Goal: Book appointment/travel/reservation

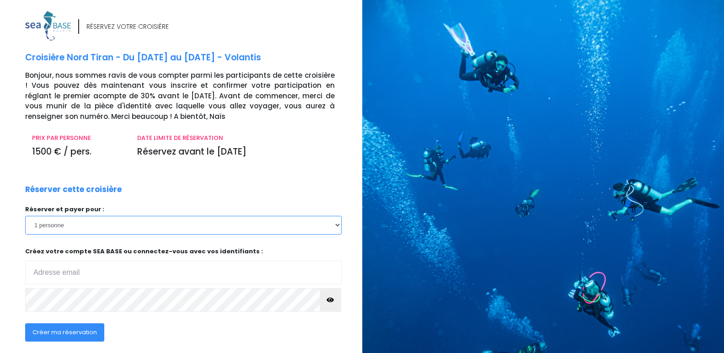
click at [335, 223] on select "1 personne 2 personnes 3 personnes 4 personnes 5 personnes 6 personnes 7 person…" at bounding box center [183, 225] width 316 height 18
select select "2"
click at [25, 216] on select "1 personne 2 personnes 3 personnes 4 personnes 5 personnes 6 personnes 7 person…" at bounding box center [183, 225] width 316 height 18
click at [337, 186] on div "Réserver cette croisière Réserver et payer pour : 1 personne 2 personnes 3 pers…" at bounding box center [183, 268] width 330 height 169
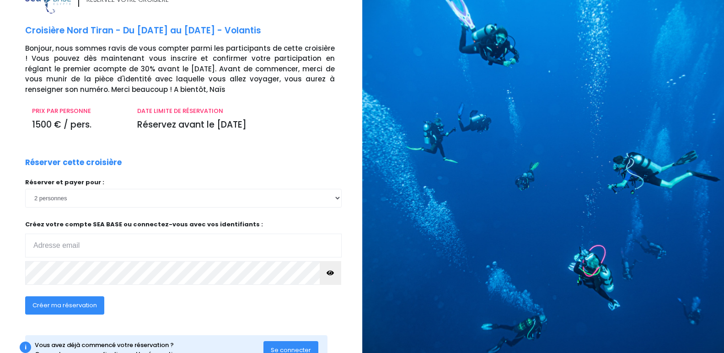
scroll to position [61, 0]
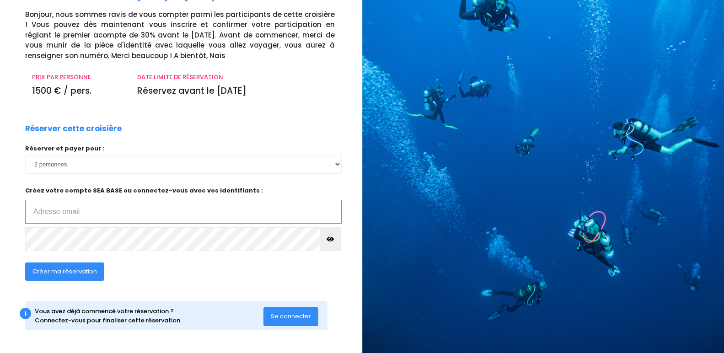
click at [92, 212] on input "email" at bounding box center [183, 212] width 316 height 24
type input "olivier.lelong@hotmail.com"
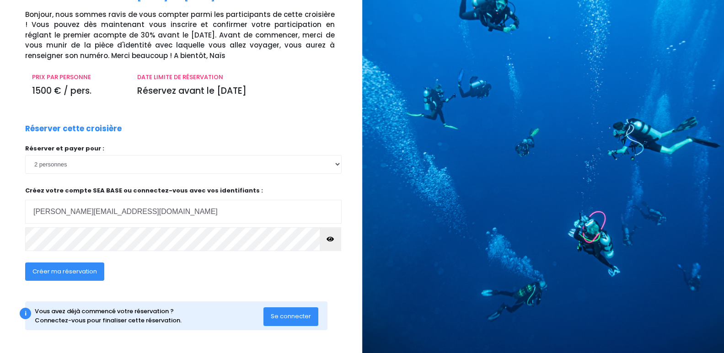
click at [88, 268] on span "Créer ma réservation" at bounding box center [64, 271] width 64 height 9
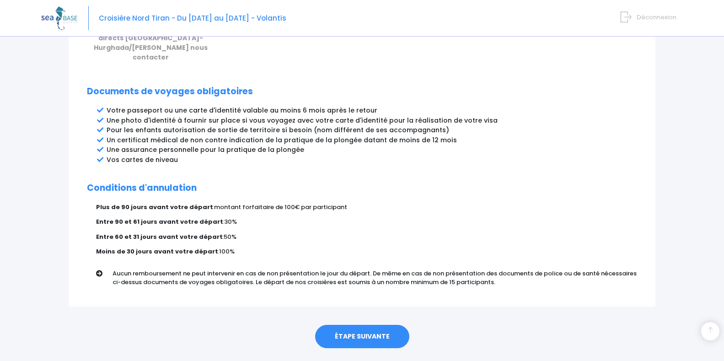
scroll to position [463, 0]
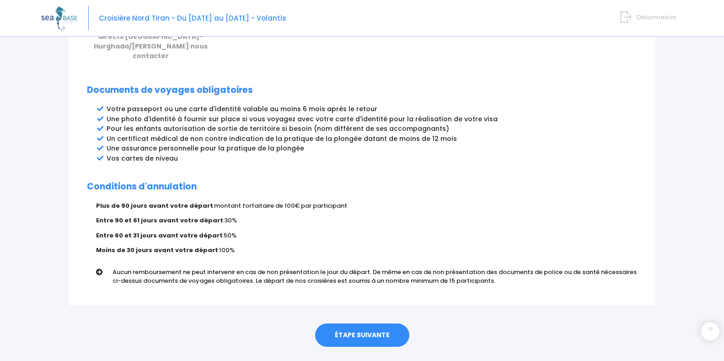
click at [385, 323] on link "ÉTAPE SUIVANTE" at bounding box center [362, 335] width 94 height 24
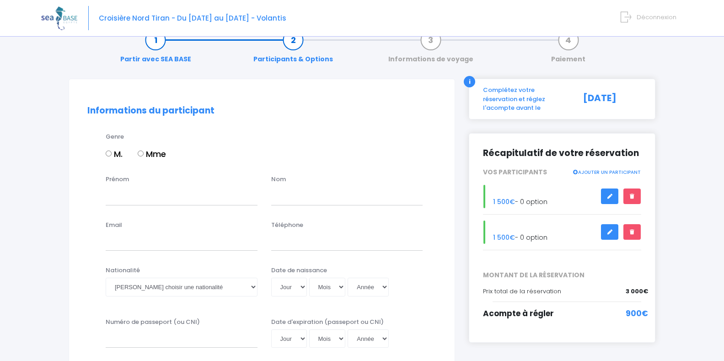
scroll to position [61, 0]
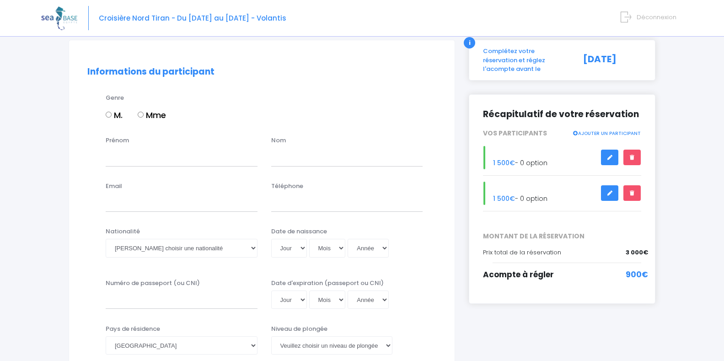
click at [109, 117] on input "M." at bounding box center [109, 115] width 6 height 6
radio input "true"
click at [124, 160] on input "Prénom" at bounding box center [182, 157] width 152 height 18
type input "olivier"
type input "lelong"
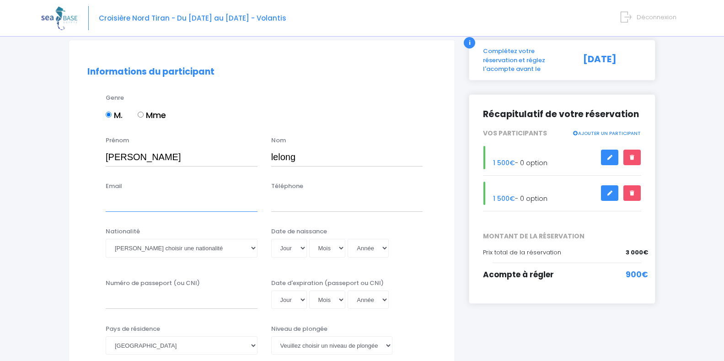
type input "olivier.lelong@hotmail.com"
type input "0662626135"
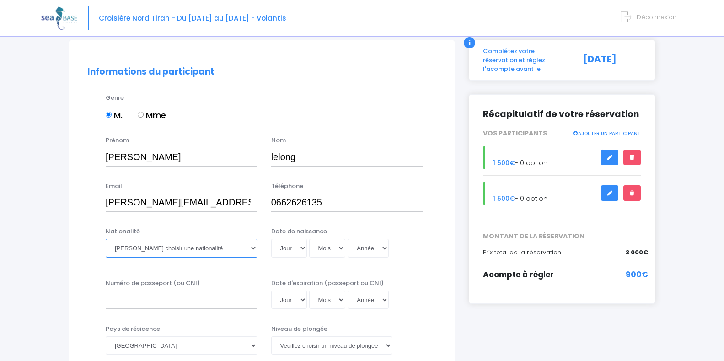
click at [235, 249] on select "Veuillez choisir une nationalité Afghane Albanaise Algerienne Allemande America…" at bounding box center [182, 248] width 152 height 18
select select "Française"
click at [106, 239] on select "Veuillez choisir une nationalité Afghane Albanaise Algerienne Allemande America…" at bounding box center [182, 248] width 152 height 18
click at [286, 250] on select "Jour 01 02 03 04 05 06 07 08 09 10 11 12 13 14 15 16 17 18 19 20 21 22 23 24 25…" at bounding box center [289, 248] width 36 height 18
select select "12"
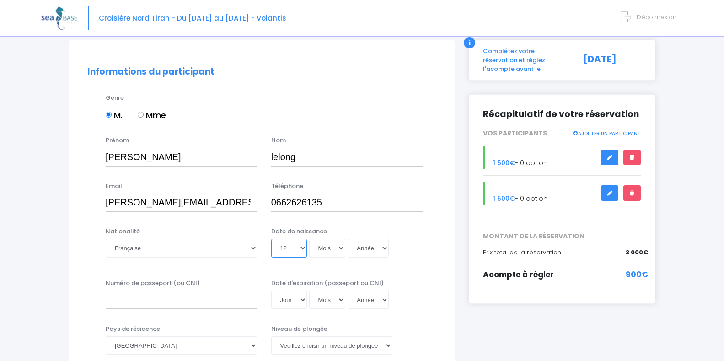
click at [271, 239] on select "Jour 01 02 03 04 05 06 07 08 09 10 11 12 13 14 15 16 17 18 19 20 21 22 23 24 25…" at bounding box center [289, 248] width 36 height 18
click at [331, 249] on select "Mois 01 02 03 04 05 06 07 08 09 10 11 12" at bounding box center [327, 248] width 37 height 18
select select "07"
click at [310, 239] on select "Mois 01 02 03 04 05 06 07 08 09 10 11 12" at bounding box center [327, 248] width 37 height 18
click at [375, 247] on select "Année 2045 2044 2043 2042 2041 2040 2039 2038 2037 2036 2035 2034 2033 2032 203…" at bounding box center [367, 248] width 41 height 18
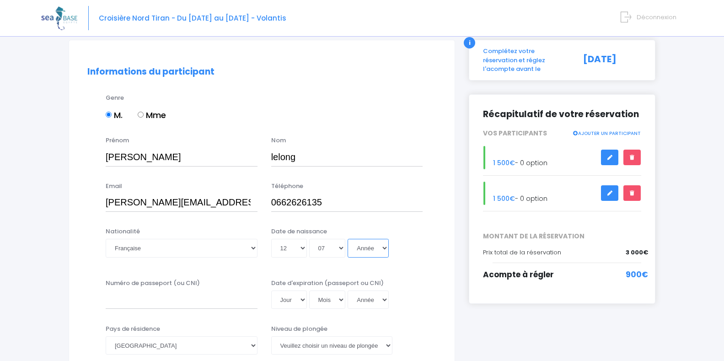
select select "1966"
click at [349, 239] on select "Année 2045 2044 2043 2042 2041 2040 2039 2038 2037 2036 2035 2034 2033 2032 203…" at bounding box center [367, 248] width 41 height 18
type input "1966-07-12"
click at [182, 299] on input "Numéro de passeport (ou CNI)" at bounding box center [182, 299] width 152 height 18
type input "24HI892925"
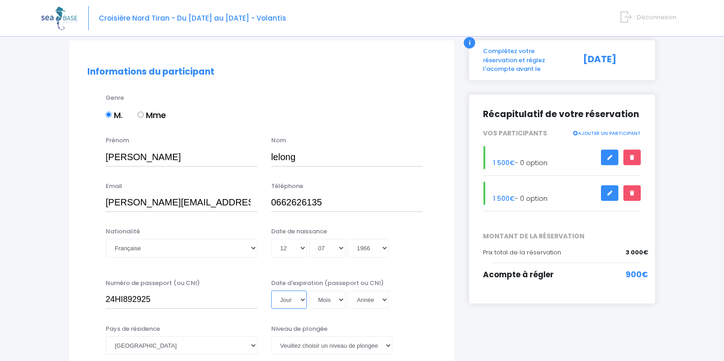
click at [304, 299] on select "Jour 01 02 03 04 05 06 07 08 09 10 11 12 13 14 15 16 17 18 19 20 21 22 23 24 25…" at bounding box center [289, 299] width 36 height 18
select select "03"
click at [271, 290] on select "Jour 01 02 03 04 05 06 07 08 09 10 11 12 13 14 15 16 17 18 19 20 21 22 23 24 25…" at bounding box center [289, 299] width 36 height 18
click at [324, 297] on select "Mois 01 02 03 04 05 06 07 08 09 10 11 12" at bounding box center [327, 299] width 37 height 18
select select "10"
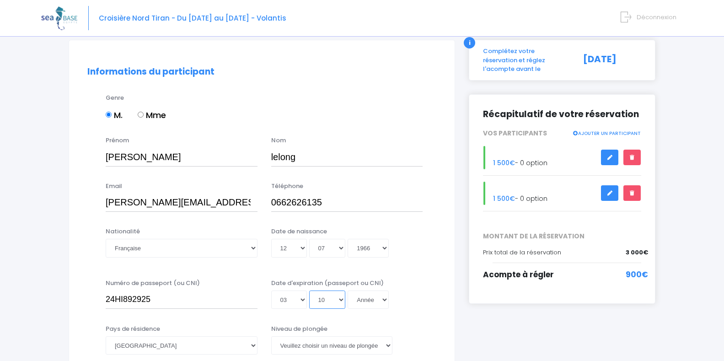
click at [310, 290] on select "Mois 01 02 03 04 05 06 07 08 09 10 11 12" at bounding box center [327, 299] width 37 height 18
click at [364, 299] on select "Année 2045 2044 2043 2042 2041 2040 2039 2038 2037 2036 2035 2034 2033 2032 203…" at bounding box center [367, 299] width 41 height 18
select select "2034"
click at [349, 290] on select "Année 2045 2044 2043 2042 2041 2040 2039 2038 2037 2036 2035 2034 2033 2032 203…" at bounding box center [367, 299] width 41 height 18
type input "2034-10-03"
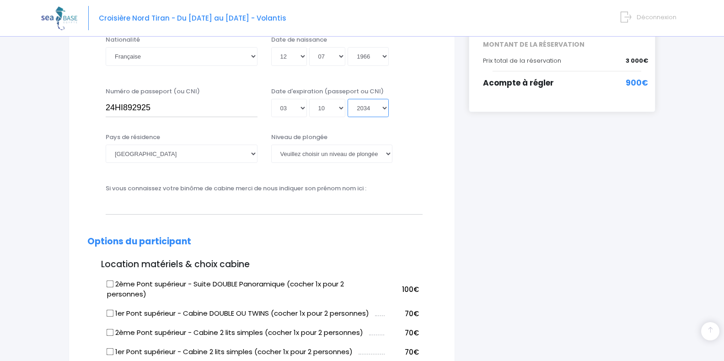
scroll to position [258, 0]
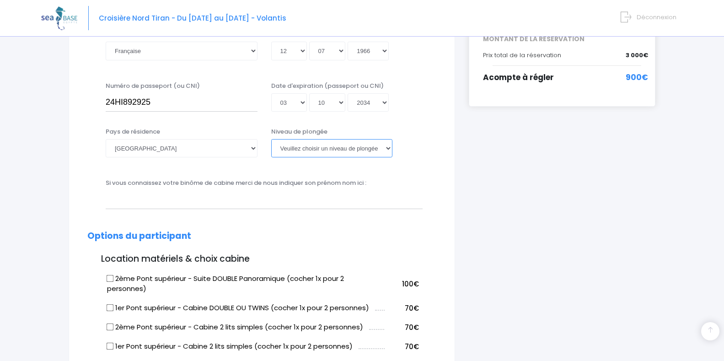
click at [389, 148] on select "Veuillez choisir un niveau de plongée Non plongeur Junior OW diver Adventure OW…" at bounding box center [331, 148] width 121 height 18
select select "N2"
click at [271, 139] on select "Veuillez choisir un niveau de plongée Non plongeur Junior OW diver Adventure OW…" at bounding box center [331, 148] width 121 height 18
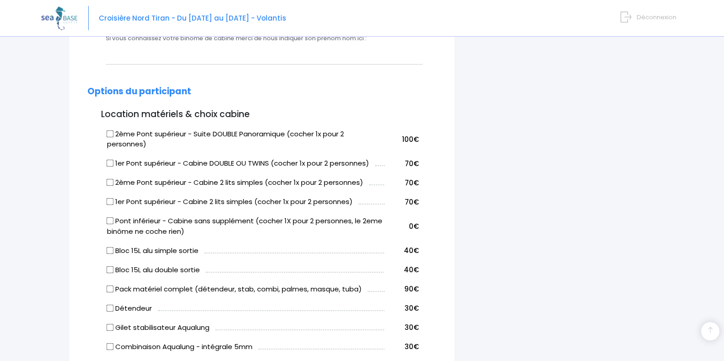
scroll to position [405, 0]
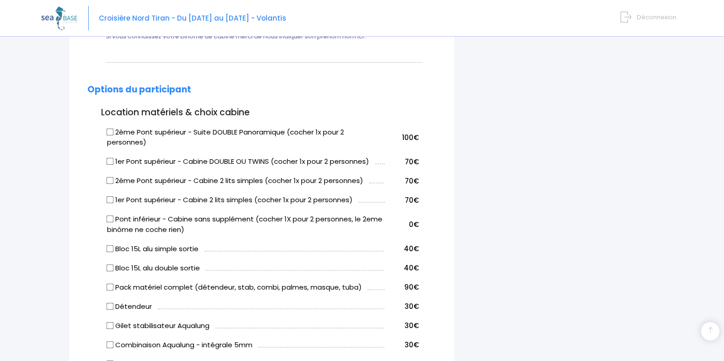
click at [109, 133] on input "2ème Pont supérieur - Suite DOUBLE Panoramique (cocher 1x pour 2 personnes)" at bounding box center [110, 131] width 7 height 7
checkbox input "true"
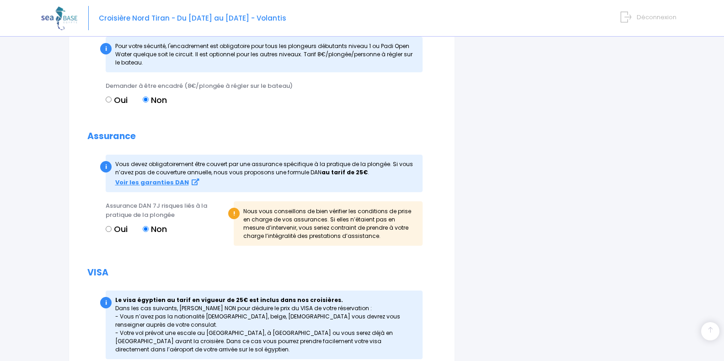
scroll to position [908, 0]
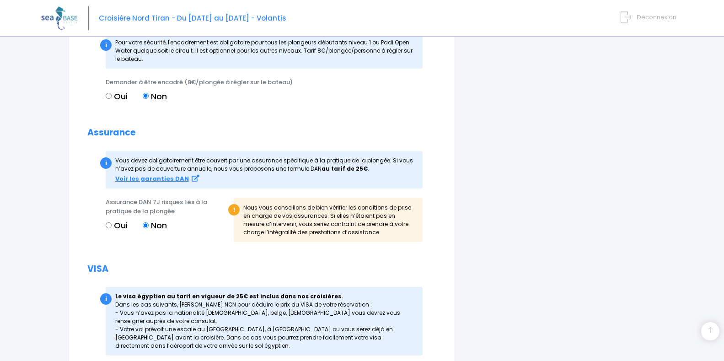
click at [108, 225] on input "Oui" at bounding box center [109, 225] width 6 height 6
radio input "true"
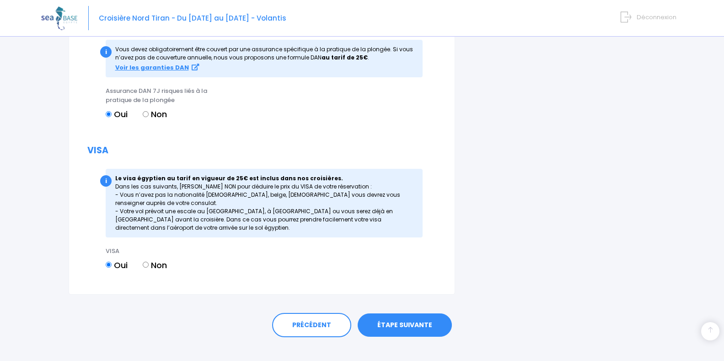
scroll to position [1021, 0]
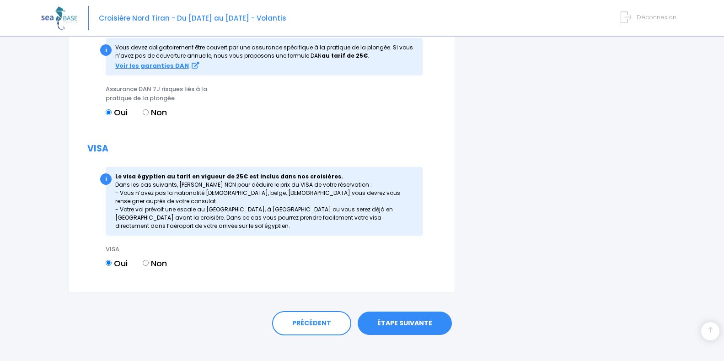
click at [415, 322] on link "ÉTAPE SUIVANTE" at bounding box center [405, 323] width 94 height 24
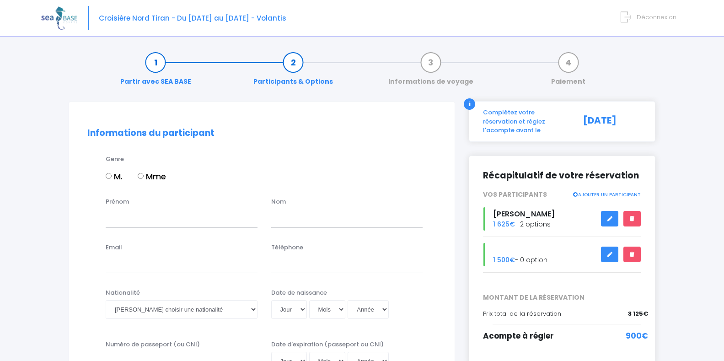
click at [142, 175] on input "Mme" at bounding box center [141, 176] width 6 height 6
radio input "true"
click at [141, 198] on div "Prénom" at bounding box center [182, 212] width 166 height 30
click at [139, 203] on div "Prénom" at bounding box center [182, 212] width 166 height 30
click at [138, 219] on input "Prénom" at bounding box center [182, 218] width 152 height 18
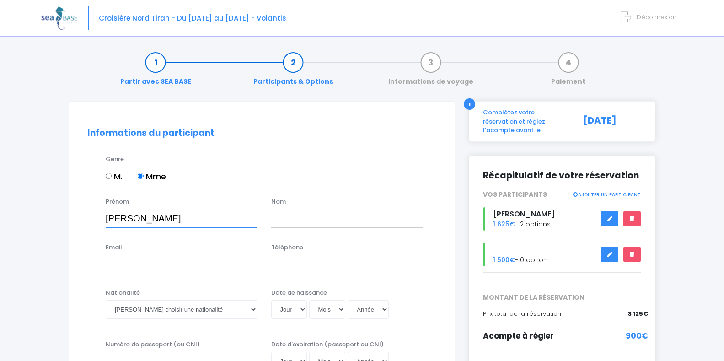
type input "chantal"
click at [285, 219] on input "text" at bounding box center [347, 218] width 152 height 18
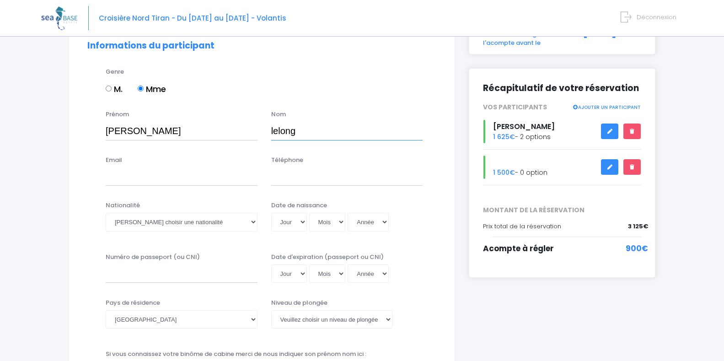
scroll to position [89, 0]
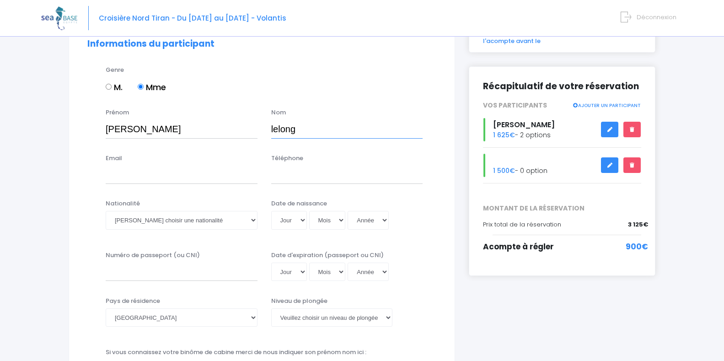
type input "lelong"
click at [201, 175] on input "Email" at bounding box center [182, 175] width 152 height 18
type input "olivier.lelong@hotmail.com"
click at [340, 173] on input "0662626135" at bounding box center [347, 175] width 152 height 18
type input "0664371863"
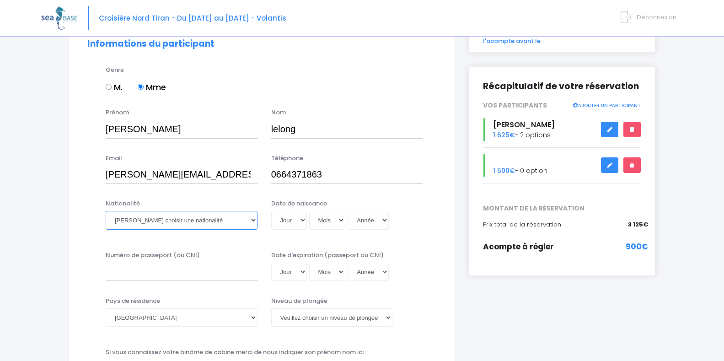
click at [221, 219] on select "Veuillez choisir une nationalité Afghane Albanaise Algerienne Allemande America…" at bounding box center [182, 220] width 152 height 18
click at [314, 79] on div "Genre M. Mme" at bounding box center [271, 83] width 344 height 37
drag, startPoint x: 218, startPoint y: 177, endPoint x: 13, endPoint y: 185, distance: 205.0
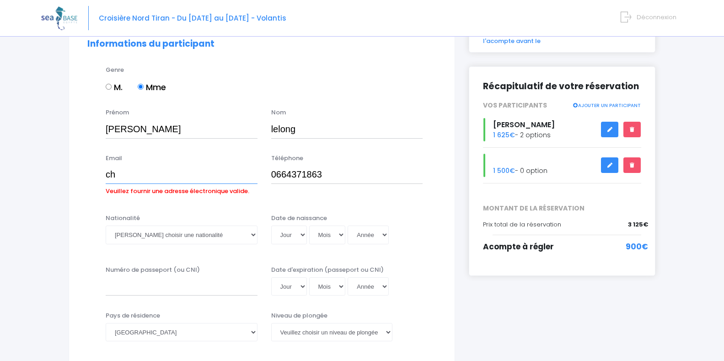
type input "chantal.dav59@gmail.com"
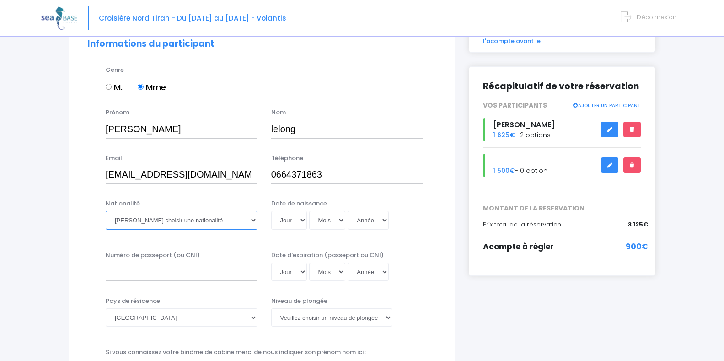
click at [221, 221] on select "Veuillez choisir une nationalité Afghane Albanaise Algerienne Allemande America…" at bounding box center [182, 220] width 152 height 18
select select "Française"
click at [106, 211] on select "Veuillez choisir une nationalité Afghane Albanaise Algerienne Allemande America…" at bounding box center [182, 220] width 152 height 18
click at [292, 219] on select "Jour 01 02 03 04 05 06 07 08 09 10 11 12 13 14 15 16 17 18 19 20 21 22 23 24 25…" at bounding box center [289, 220] width 36 height 18
select select "20"
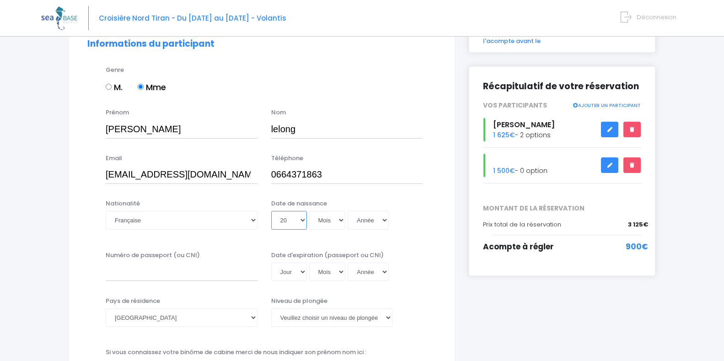
click at [271, 211] on select "Jour 01 02 03 04 05 06 07 08 09 10 11 12 13 14 15 16 17 18 19 20 21 22 23 24 25…" at bounding box center [289, 220] width 36 height 18
click at [329, 219] on select "Mois 01 02 03 04 05 06 07 08 09 10 11 12" at bounding box center [327, 220] width 37 height 18
click at [331, 331] on div "Niveau de plongée Veuillez choisir un niveau de plongée Non plongeur Junior OW …" at bounding box center [347, 314] width 166 height 36
click at [341, 219] on select "Mois 01 02 03 04 05 06 07 08 09 10 11 12" at bounding box center [327, 220] width 37 height 18
select select "12"
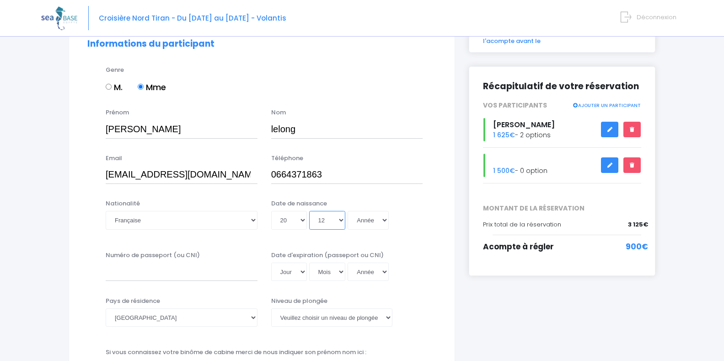
click at [310, 211] on select "Mois 01 02 03 04 05 06 07 08 09 10 11 12" at bounding box center [327, 220] width 37 height 18
click at [379, 219] on select "Année 2045 2044 2043 2042 2041 2040 2039 2038 2037 2036 2035 2034 2033 2032 203…" at bounding box center [367, 220] width 41 height 18
select select "1967"
click at [349, 211] on select "Année 2045 2044 2043 2042 2041 2040 2039 2038 2037 2036 2035 2034 2033 2032 203…" at bounding box center [367, 220] width 41 height 18
type input "1967-12-20"
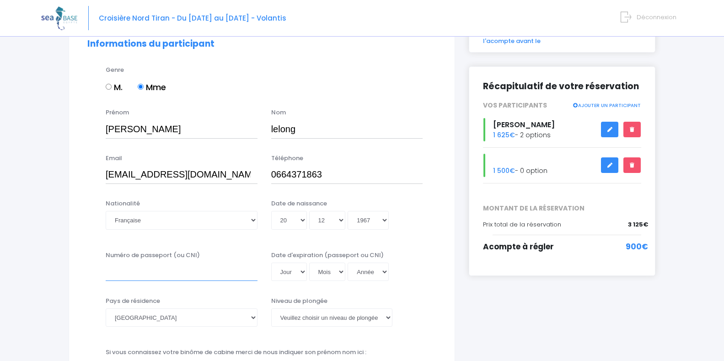
click at [218, 267] on input "Numéro de passeport (ou CNI)" at bounding box center [182, 271] width 152 height 18
click at [303, 272] on select "Jour 01 02 03 04 05 06 07 08 09 10 11 12 13 14 15 16 17 18 19 20 21 22 23 24 25…" at bounding box center [289, 271] width 36 height 18
click at [163, 272] on input "17FD316017" at bounding box center [182, 271] width 152 height 18
type input "17FD31601"
click at [294, 274] on select "Jour 01 02 03 04 05 06 07 08 09 10 11 12 13 14 15 16 17 18 19 20 21 22 23 24 25…" at bounding box center [289, 271] width 36 height 18
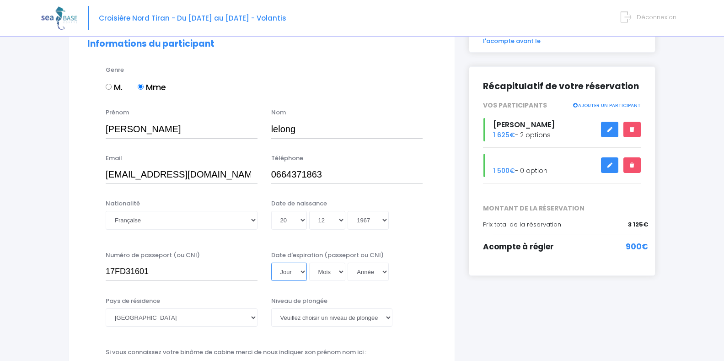
select select "02"
click at [271, 262] on select "Jour 01 02 03 04 05 06 07 08 09 10 11 12 13 14 15 16 17 18 19 20 21 22 23 24 25…" at bounding box center [289, 271] width 36 height 18
click at [324, 222] on select "Mois 01 02 03 04 05 06 07 08 09 10 11 12" at bounding box center [327, 220] width 37 height 18
select select "01"
click at [310, 211] on select "Mois 01 02 03 04 05 06 07 08 09 10 11 12" at bounding box center [327, 220] width 37 height 18
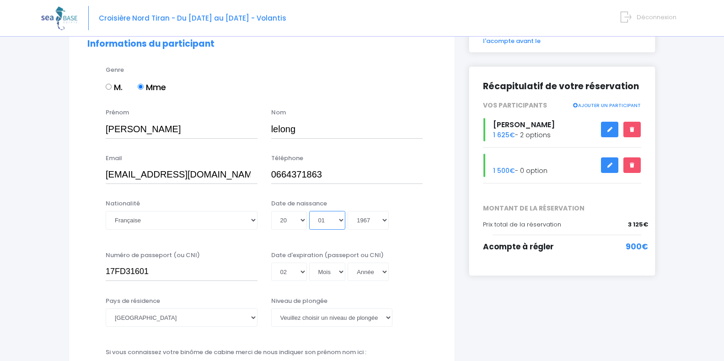
type input "1967-01-20"
click at [332, 221] on select "Mois 01 02 03 04 05 06 07 08 09 10 11 12" at bounding box center [327, 220] width 37 height 18
select select "12"
click at [310, 211] on select "Mois 01 02 03 04 05 06 07 08 09 10 11 12" at bounding box center [327, 220] width 37 height 18
type input "1967-12-20"
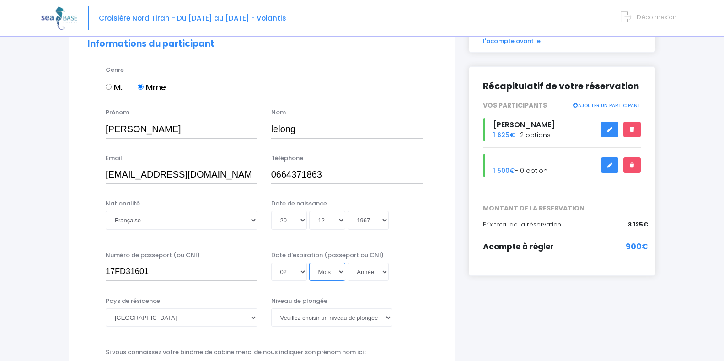
click at [332, 269] on select "Mois 01 02 03 04 05 06 07 08 09 10 11 12" at bounding box center [327, 271] width 37 height 18
select select "01"
click at [310, 262] on select "Mois 01 02 03 04 05 06 07 08 09 10 11 12" at bounding box center [327, 271] width 37 height 18
click at [384, 271] on select "Année 2045 2044 2043 2042 2041 2040 2039 2038 2037 2036 2035 2034 2033 2032 203…" at bounding box center [367, 271] width 41 height 18
select select "2028"
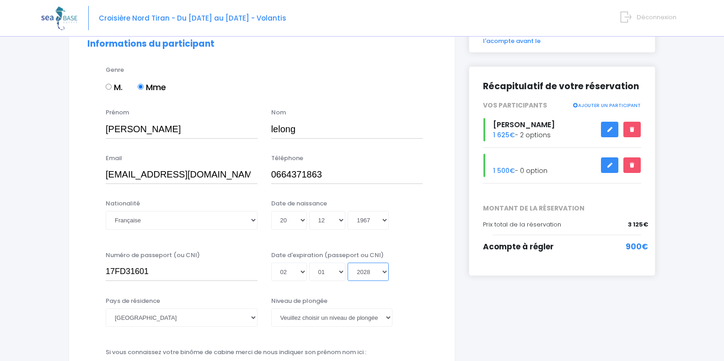
click at [349, 262] on select "Année 2045 2044 2043 2042 2041 2040 2039 2038 2037 2036 2035 2034 2033 2032 203…" at bounding box center [367, 271] width 41 height 18
type input "2028-01-02"
click at [331, 313] on select "Veuillez choisir un niveau de plongée Non plongeur Junior OW diver Adventure OW…" at bounding box center [331, 317] width 121 height 18
select select "N2"
click at [271, 308] on select "Veuillez choisir un niveau de plongée Non plongeur Junior OW diver Adventure OW…" at bounding box center [331, 317] width 121 height 18
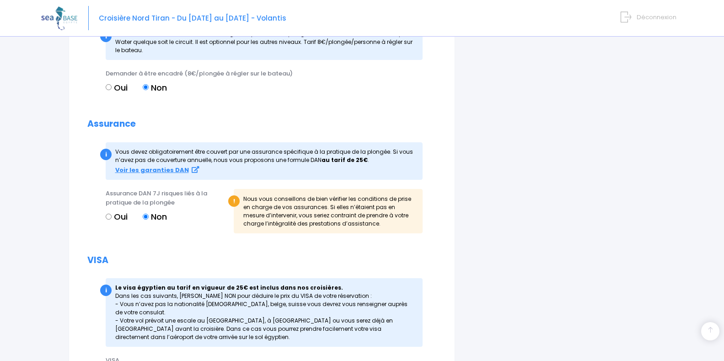
scroll to position [919, 0]
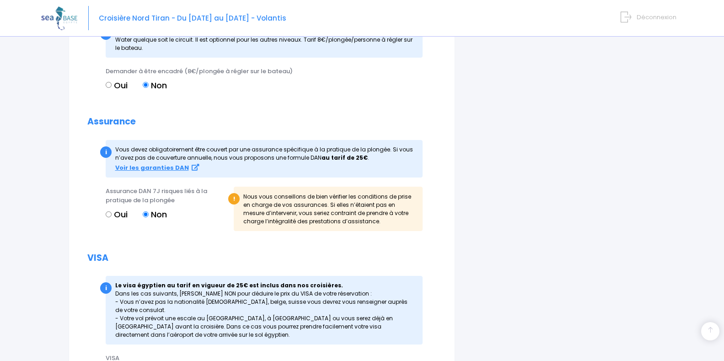
click at [109, 214] on input "Oui" at bounding box center [109, 214] width 6 height 6
radio input "true"
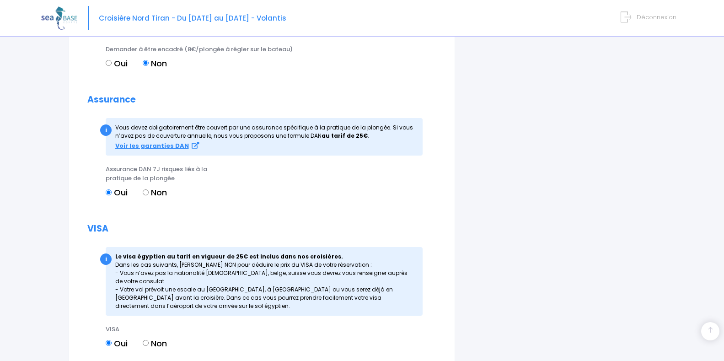
scroll to position [1032, 0]
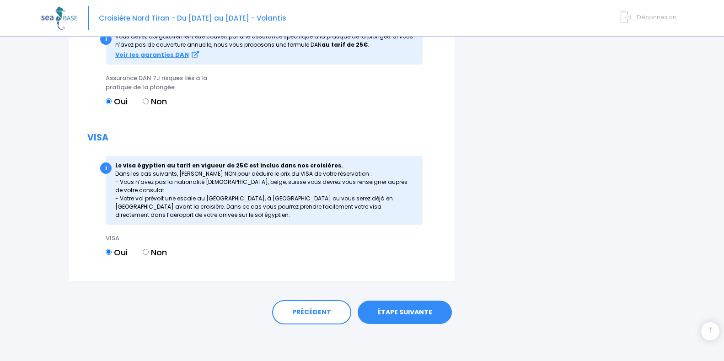
click at [418, 307] on link "ÉTAPE SUIVANTE" at bounding box center [405, 312] width 94 height 24
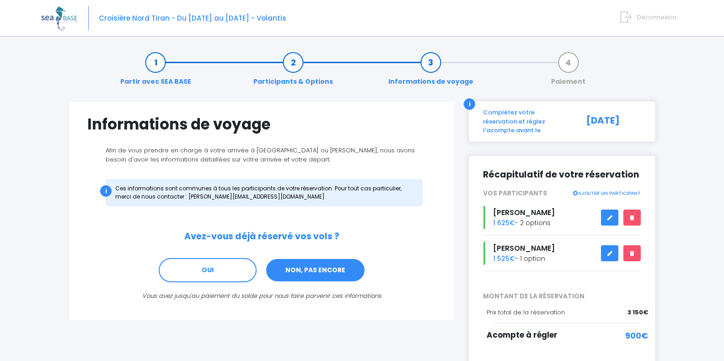
drag, startPoint x: 347, startPoint y: 269, endPoint x: 297, endPoint y: 273, distance: 50.0
click at [297, 273] on link "NON, PAS ENCORE" at bounding box center [315, 270] width 100 height 25
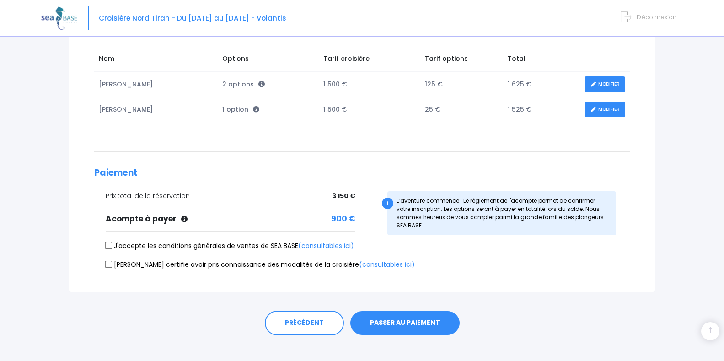
scroll to position [145, 0]
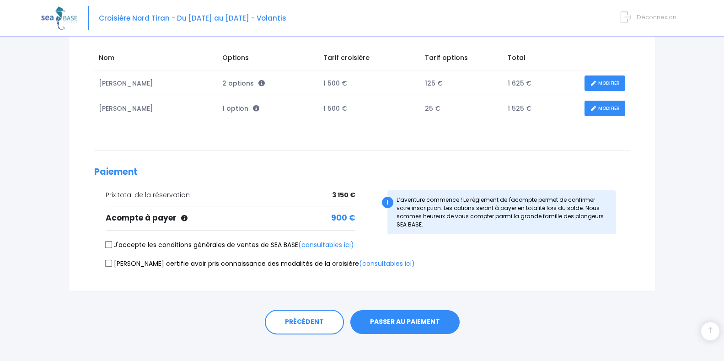
click at [107, 246] on input "J'accepte les conditions générales de ventes de SEA BASE (consultables ici)" at bounding box center [108, 244] width 7 height 7
checkbox input "true"
click at [109, 264] on input "[PERSON_NAME] certifie avoir pris connaissance des modalités de la croisière (c…" at bounding box center [108, 262] width 7 height 7
checkbox input "true"
click at [418, 321] on button "PASSER AU PAIEMENT" at bounding box center [404, 322] width 109 height 24
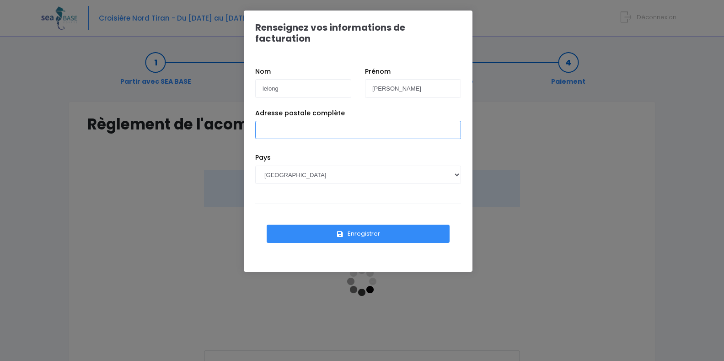
click at [314, 123] on input "Adresse postale complète" at bounding box center [358, 130] width 206 height 18
type input "[STREET_ADDRESS][PERSON_NAME]"
type input "[PERSON_NAME]"
click at [365, 224] on button "Enregistrer" at bounding box center [358, 233] width 183 height 18
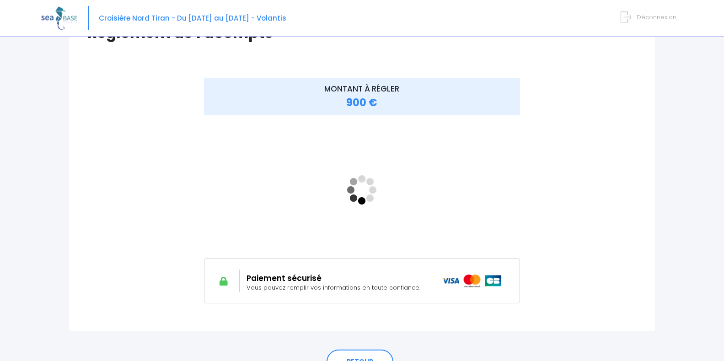
scroll to position [92, 0]
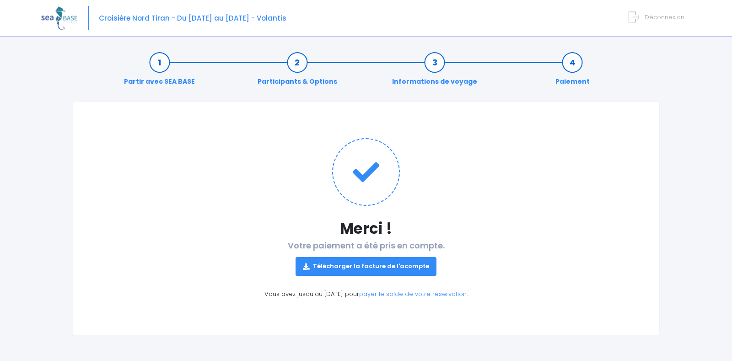
click at [411, 265] on link "Télécharger la facture de l'acompte" at bounding box center [365, 266] width 141 height 18
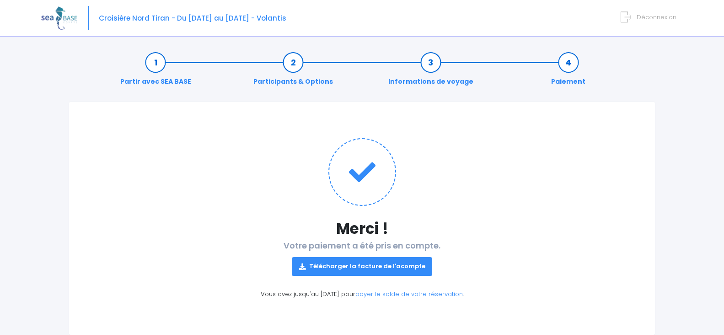
click at [59, 16] on img at bounding box center [59, 17] width 36 height 23
click at [66, 24] on img at bounding box center [59, 17] width 36 height 23
click at [69, 19] on img at bounding box center [59, 17] width 36 height 23
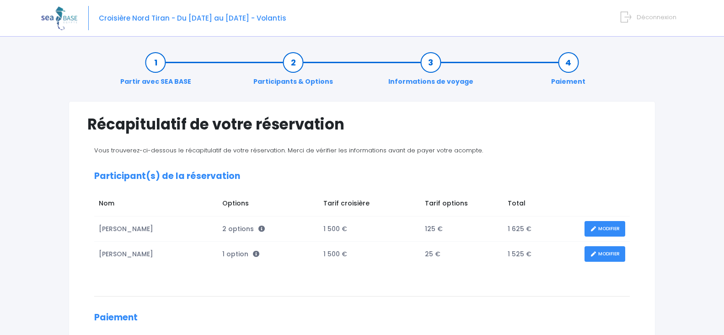
scroll to position [145, 0]
